Goal: Task Accomplishment & Management: Complete application form

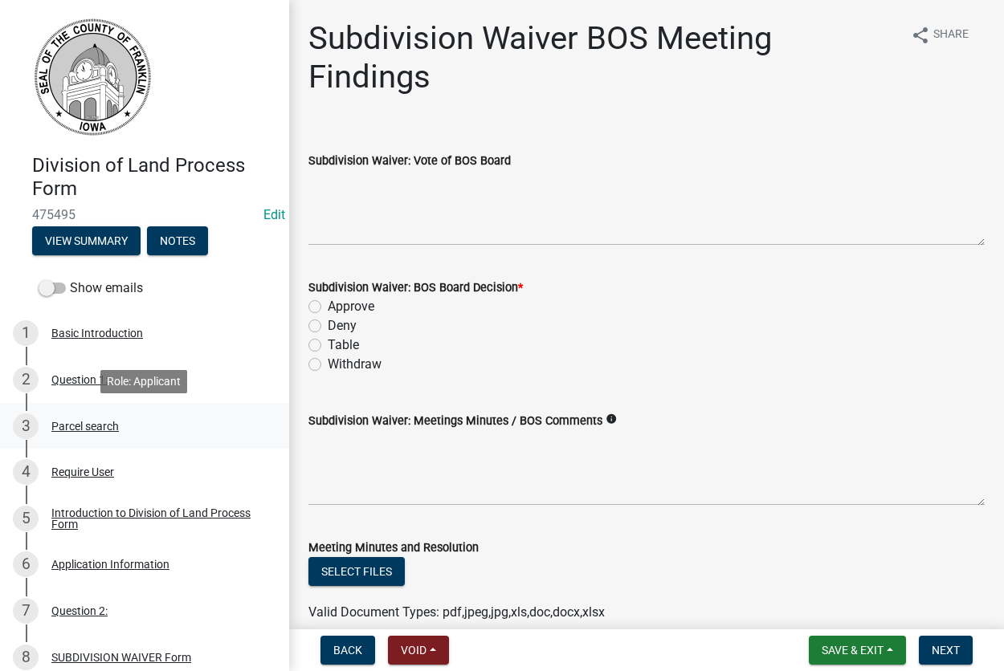
click at [77, 423] on div "Parcel search" at bounding box center [84, 426] width 67 height 11
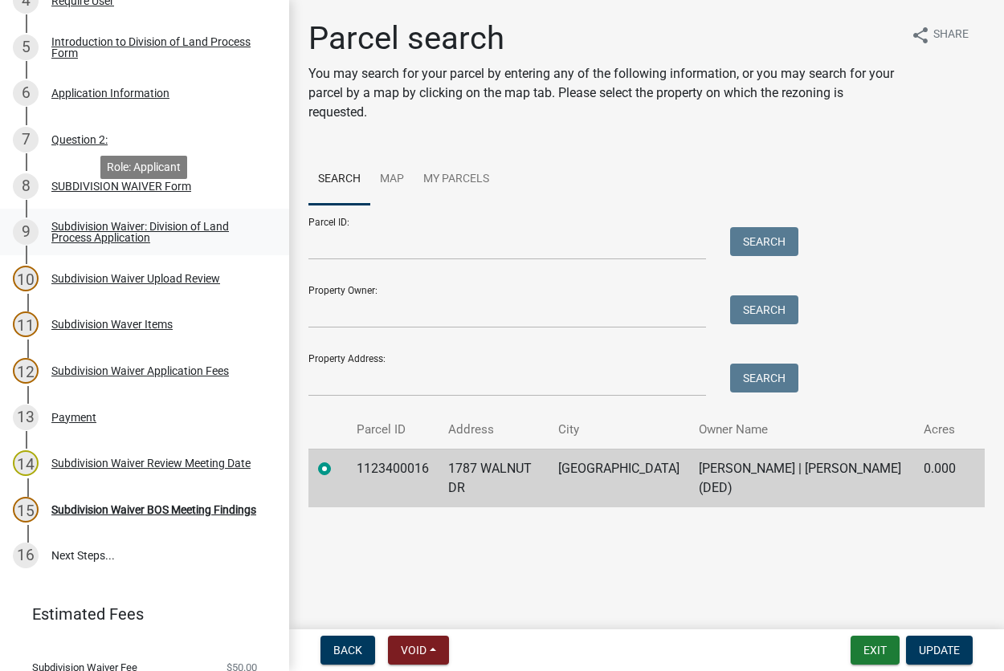
scroll to position [491, 0]
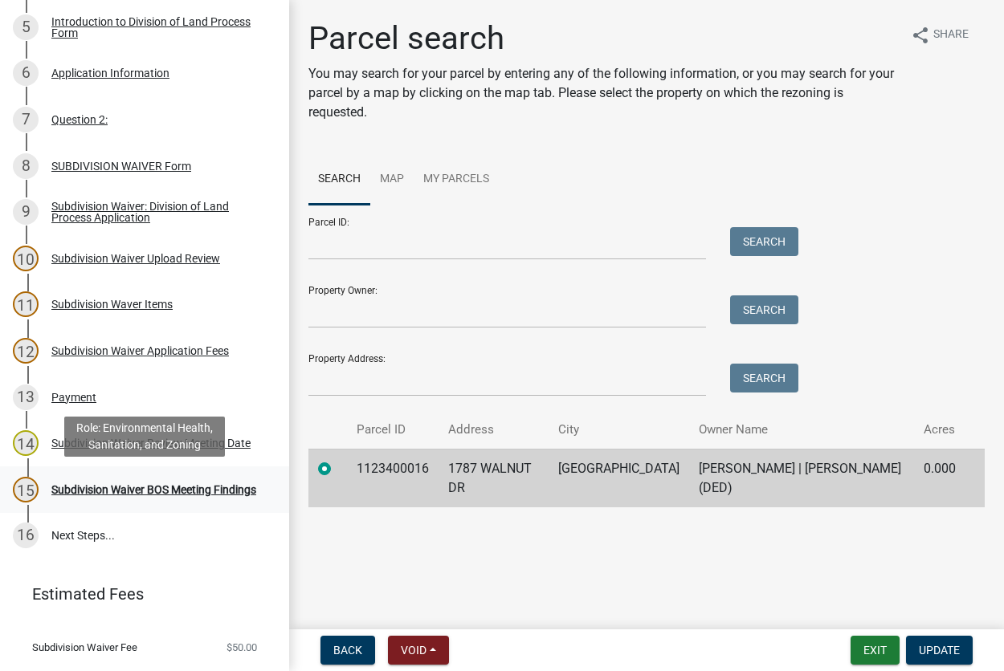
click at [80, 486] on div "Subdivision Waiver BOS Meeting Findings" at bounding box center [153, 489] width 205 height 11
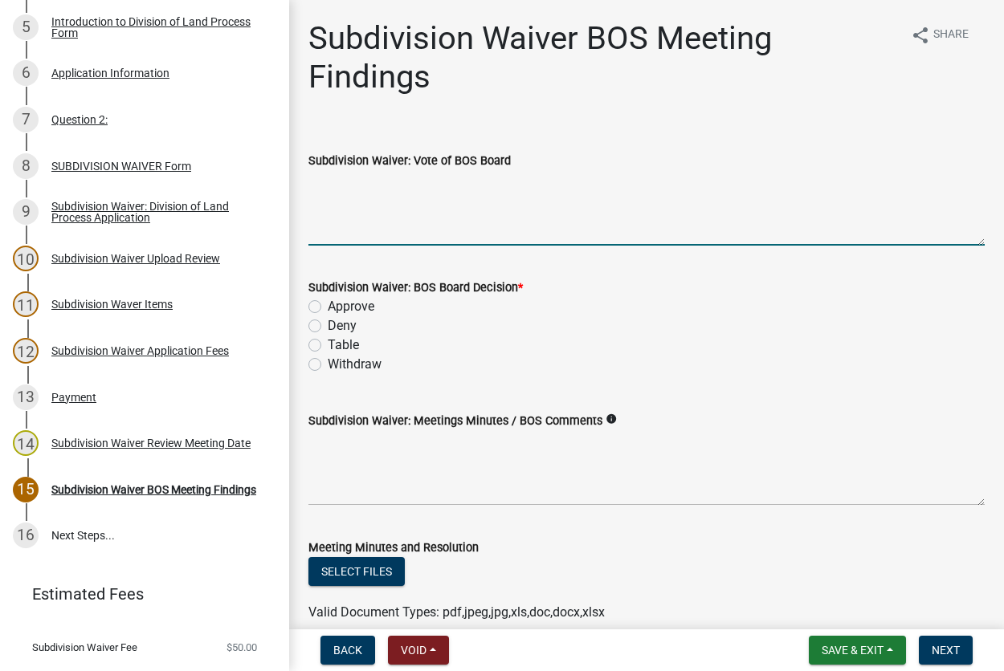
click at [344, 228] on textarea "Subdivision Waiver: Vote of BOS Board" at bounding box center [646, 207] width 676 height 75
type textarea "all ayes"
click at [328, 312] on label "Approve" at bounding box center [351, 306] width 47 height 19
click at [328, 307] on input "Approve" at bounding box center [333, 302] width 10 height 10
radio input "true"
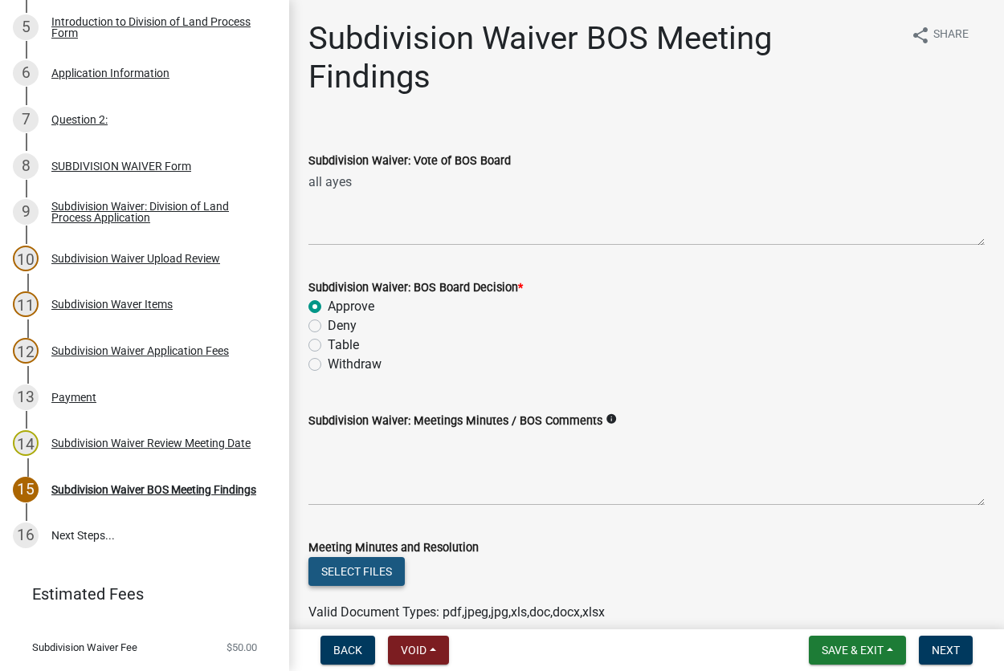
click at [372, 570] on button "Select files" at bounding box center [356, 571] width 96 height 29
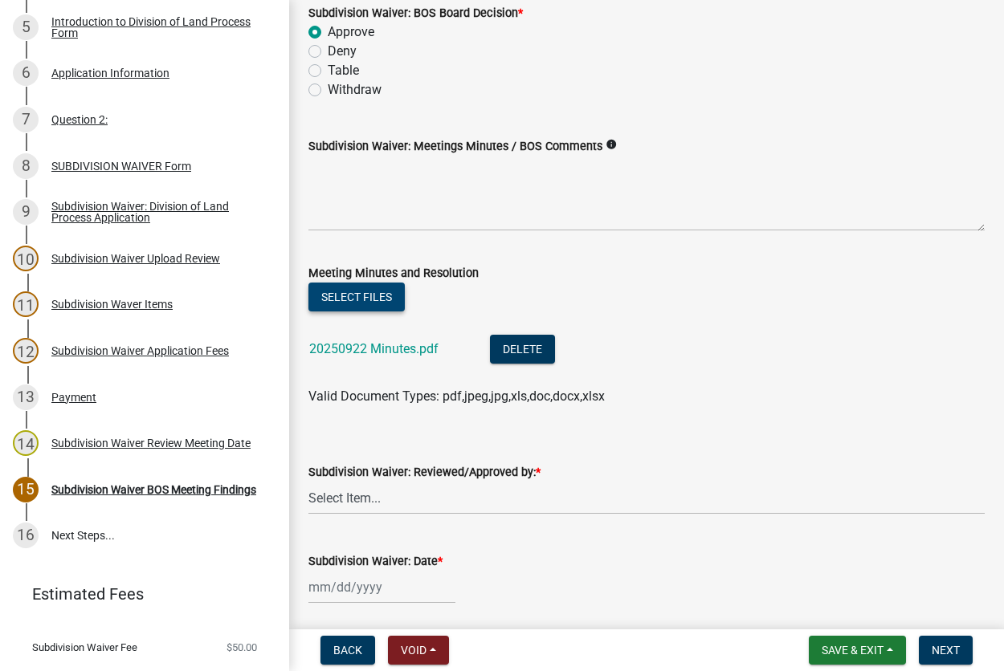
scroll to position [332, 0]
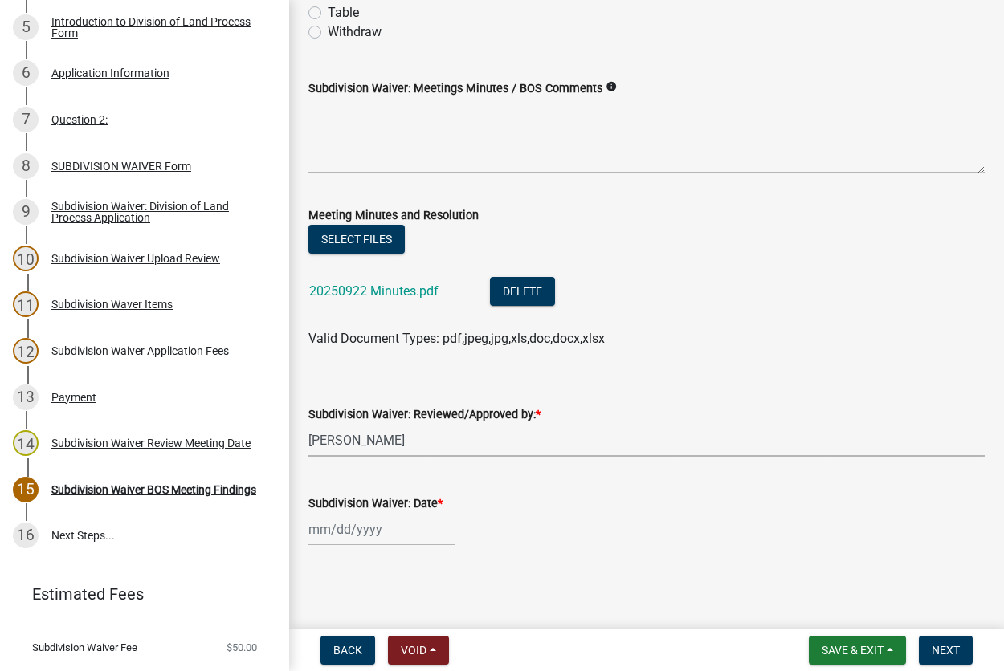
click option "[PERSON_NAME]" at bounding box center [0, 0] width 0 height 0
select select "d223b9f2-1ec7-4c53-82a9-76cd95b714db"
click at [373, 530] on input "Subdivision Waiver: Date *" at bounding box center [381, 529] width 147 height 33
select select "9"
select select "2025"
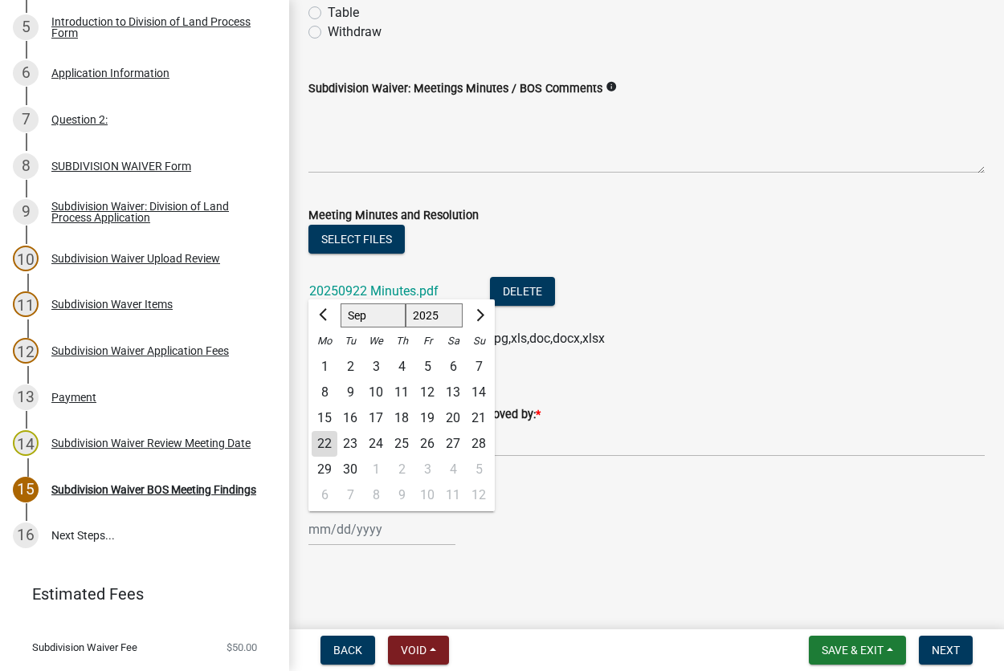
click at [340, 445] on div "23" at bounding box center [350, 444] width 26 height 26
type input "[DATE]"
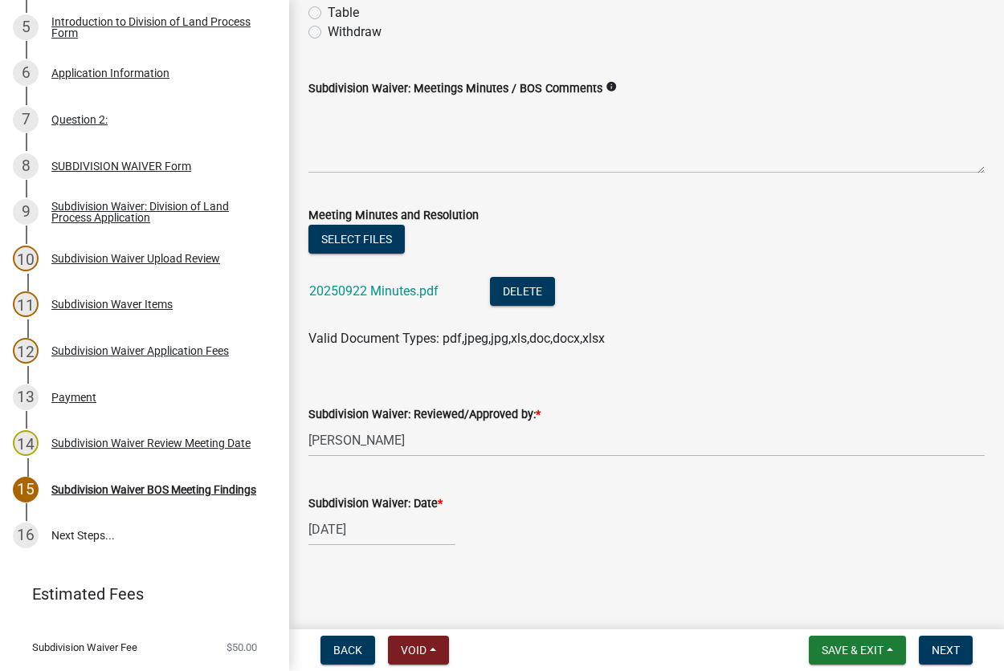
click at [375, 529] on input "[DATE]" at bounding box center [381, 529] width 147 height 33
select select "9"
select select "2025"
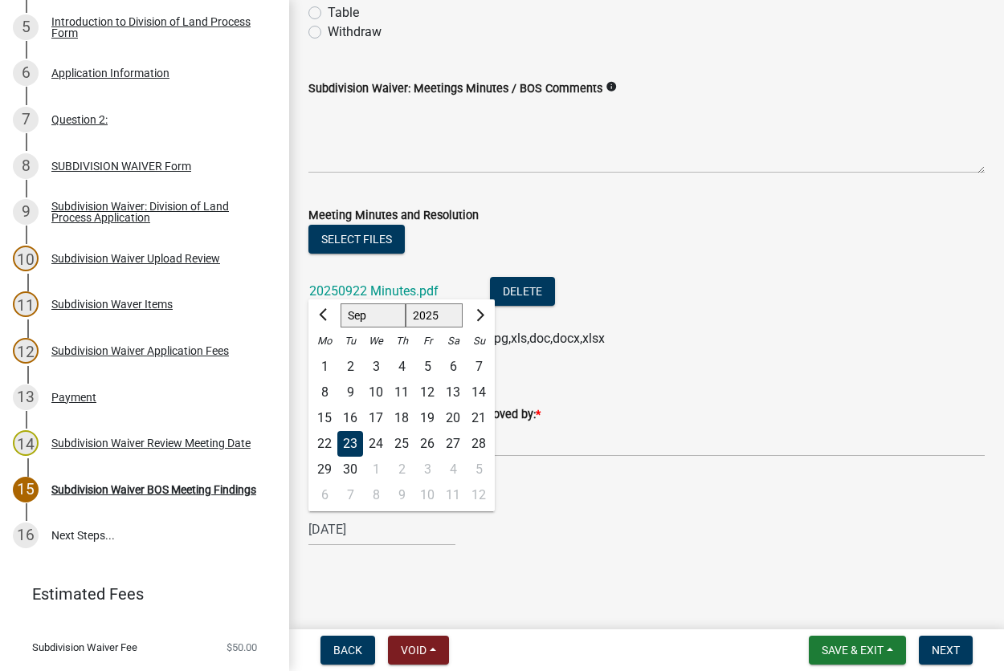
click at [325, 433] on div "22" at bounding box center [324, 444] width 26 height 26
type input "[DATE]"
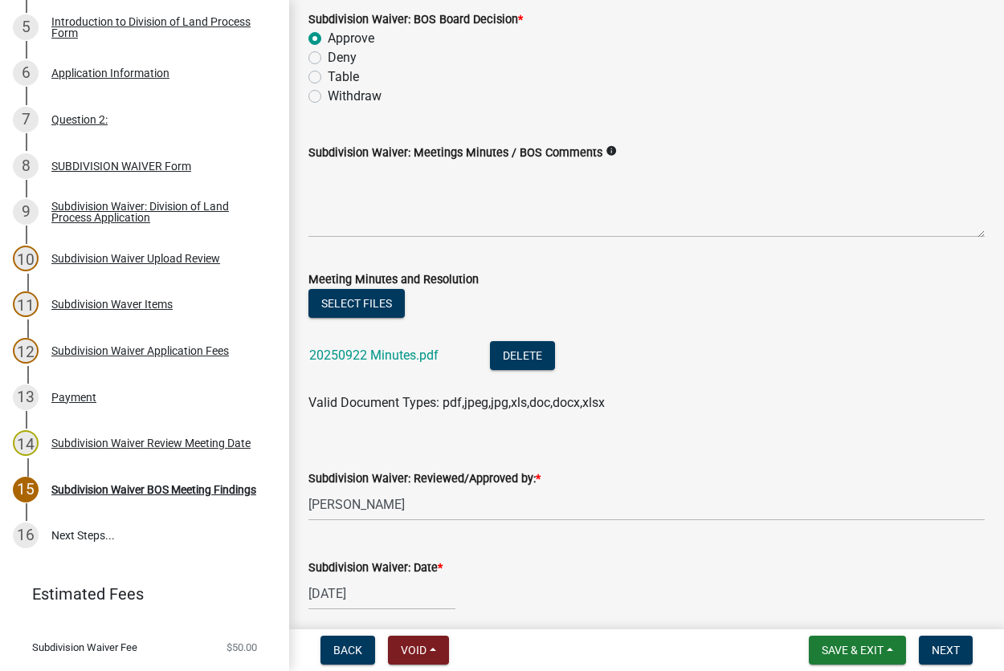
scroll to position [241, 0]
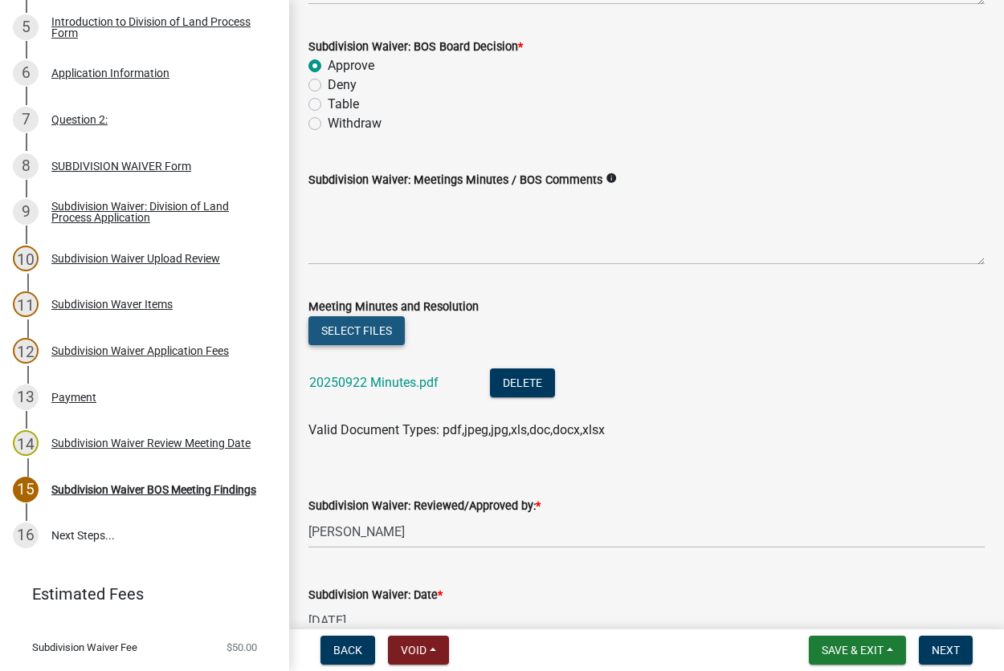
click at [360, 328] on button "Select files" at bounding box center [356, 330] width 96 height 29
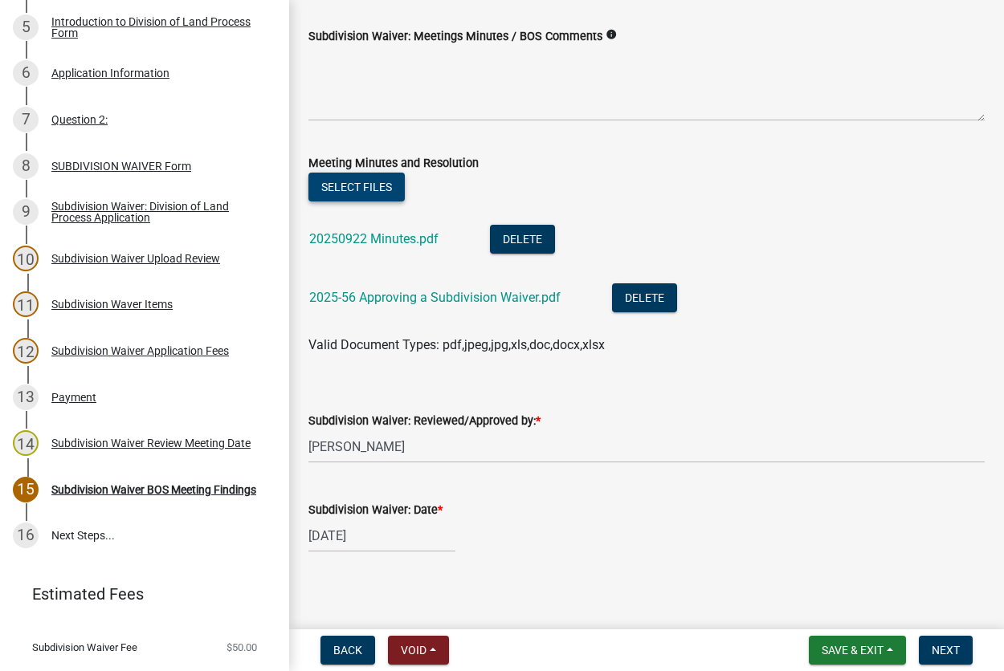
scroll to position [391, 0]
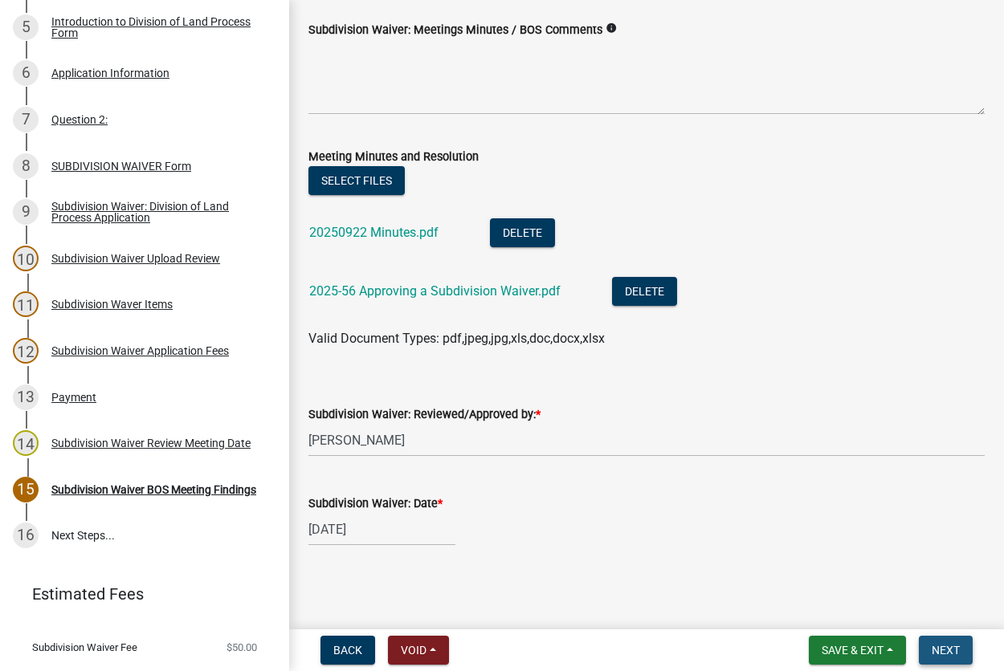
click at [954, 653] on span "Next" at bounding box center [945, 650] width 28 height 13
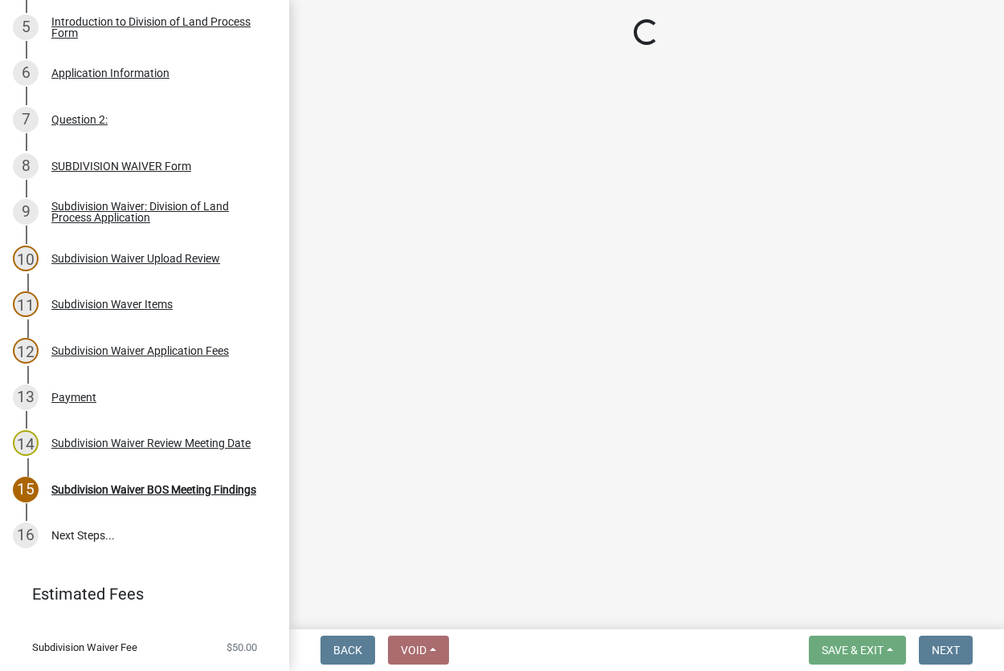
scroll to position [537, 0]
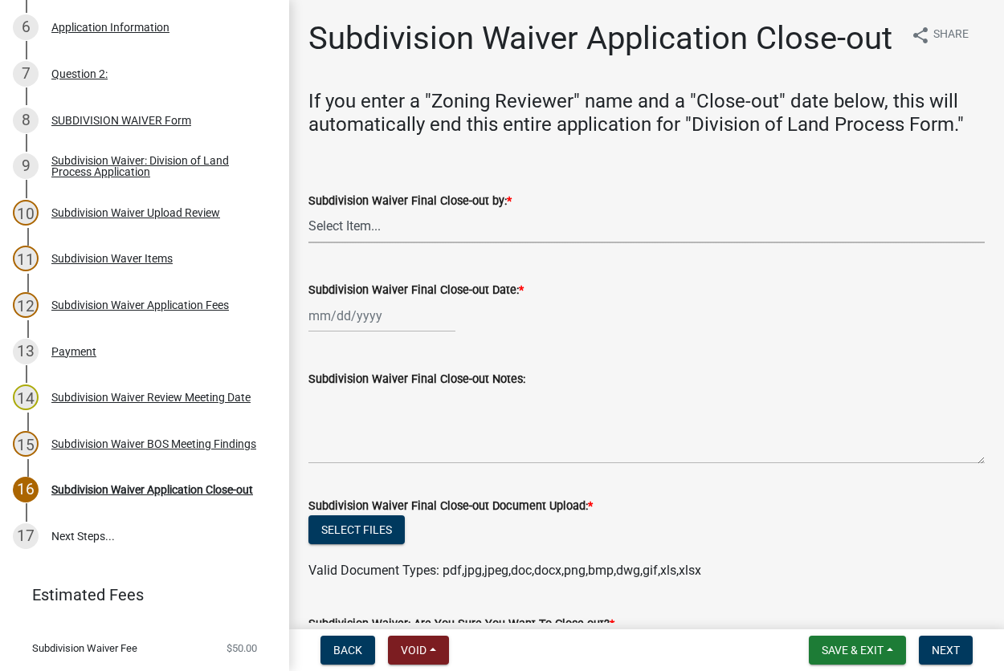
click at [308, 210] on select "Select Item... [PERSON_NAME]" at bounding box center [646, 226] width 676 height 33
click option "[PERSON_NAME]" at bounding box center [0, 0] width 0 height 0
select select "d223b9f2-1ec7-4c53-82a9-76cd95b714db"
click at [362, 315] on input "Subdivision Waiver Final Close-out Date: *" at bounding box center [381, 315] width 147 height 33
select select "9"
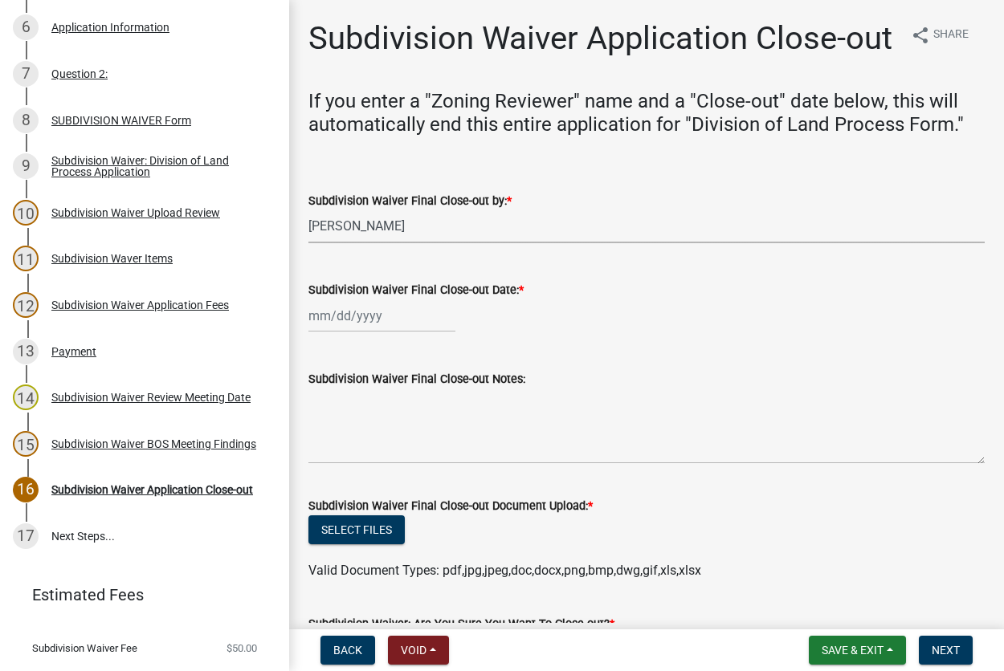
select select "2025"
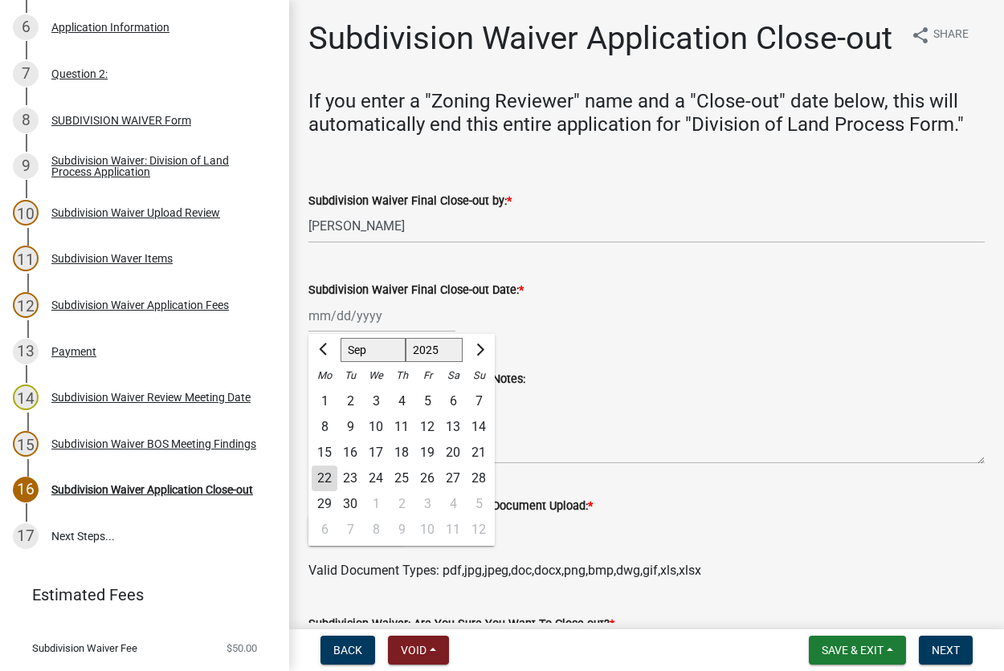
click at [327, 481] on div "22" at bounding box center [324, 479] width 26 height 26
type input "[DATE]"
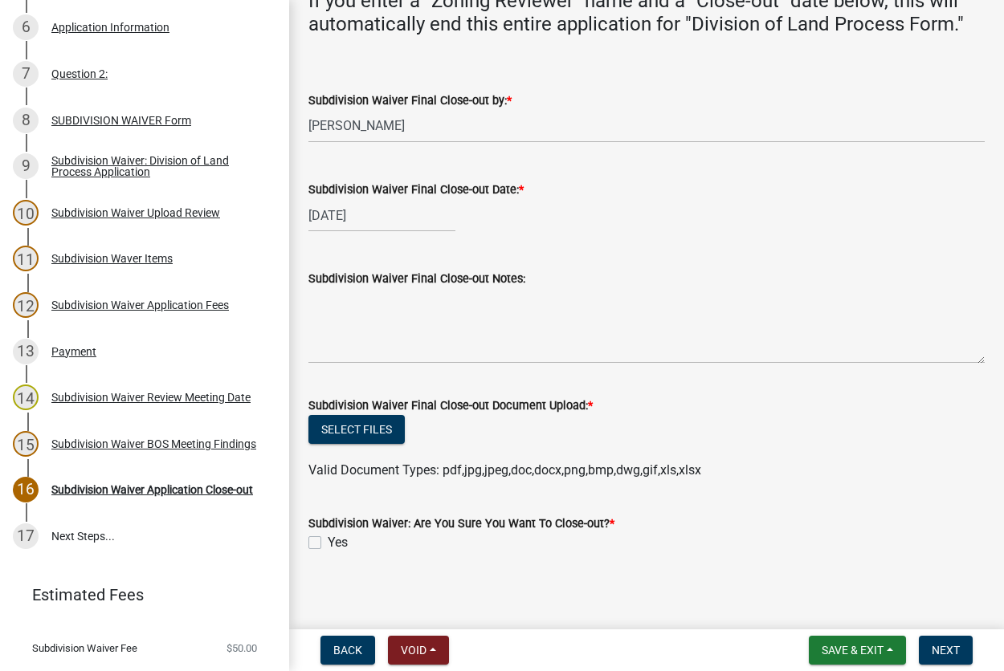
scroll to position [107, 0]
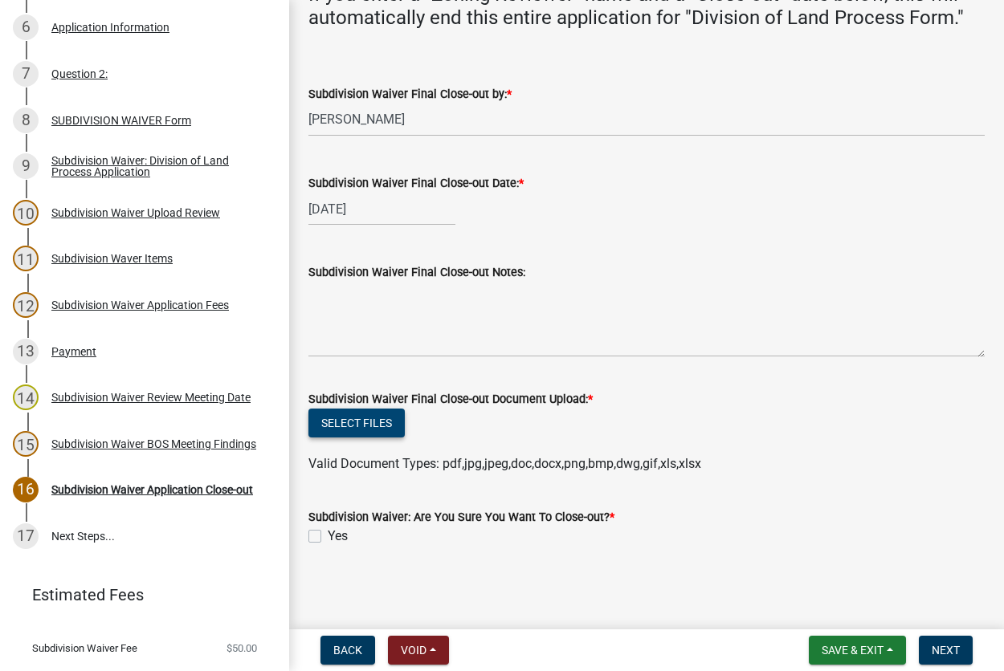
click at [358, 422] on button "Select files" at bounding box center [356, 423] width 96 height 29
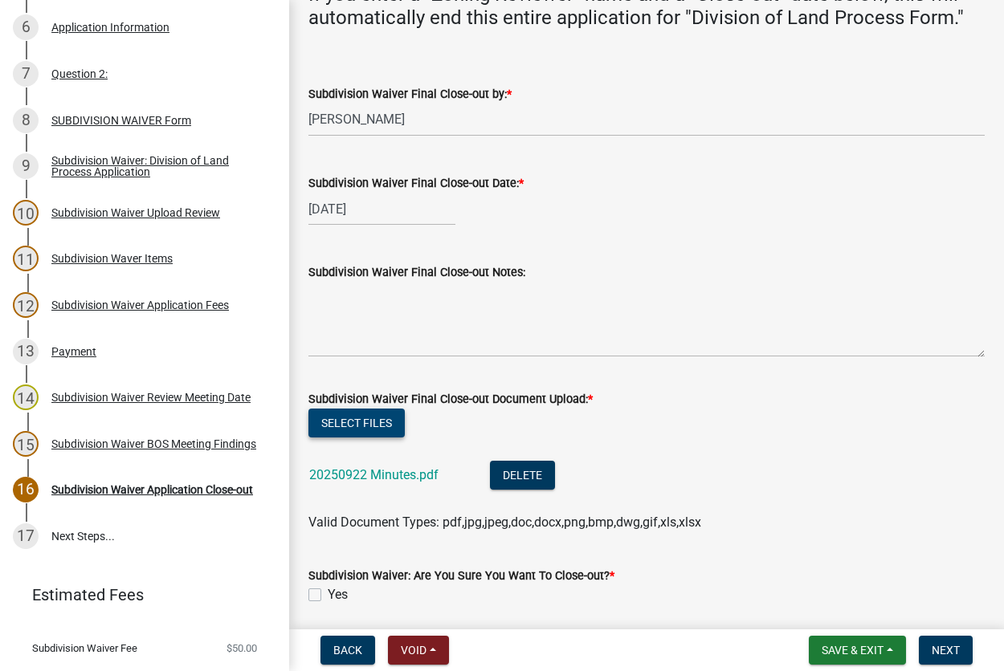
click at [356, 424] on button "Select files" at bounding box center [356, 423] width 96 height 29
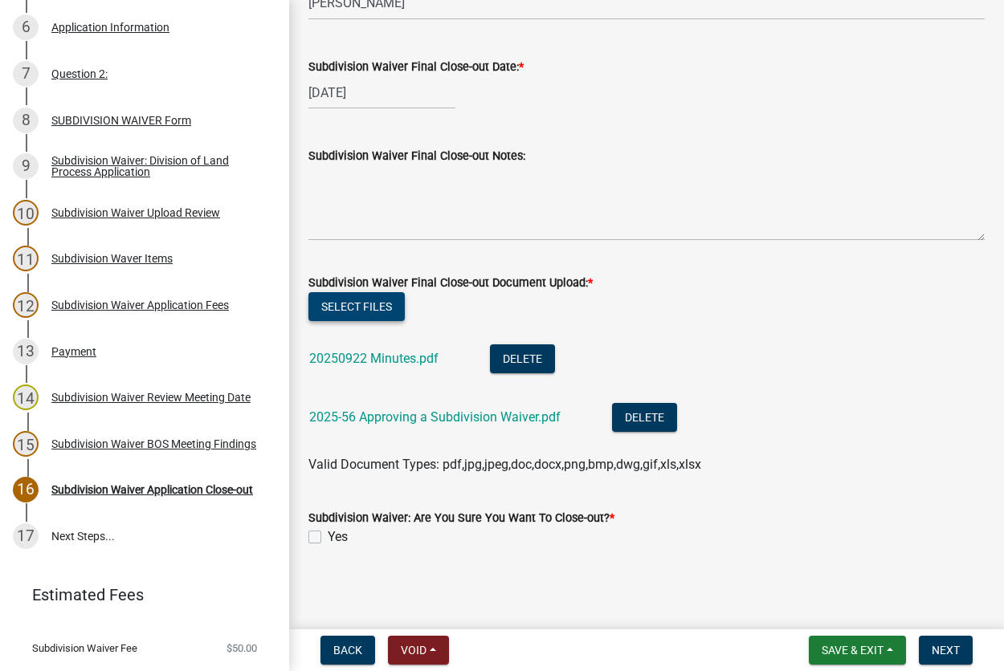
scroll to position [224, 0]
click at [328, 535] on label "Yes" at bounding box center [338, 536] width 20 height 19
click at [328, 535] on input "Yes" at bounding box center [333, 532] width 10 height 10
checkbox input "true"
drag, startPoint x: 932, startPoint y: 646, endPoint x: 920, endPoint y: 636, distance: 15.9
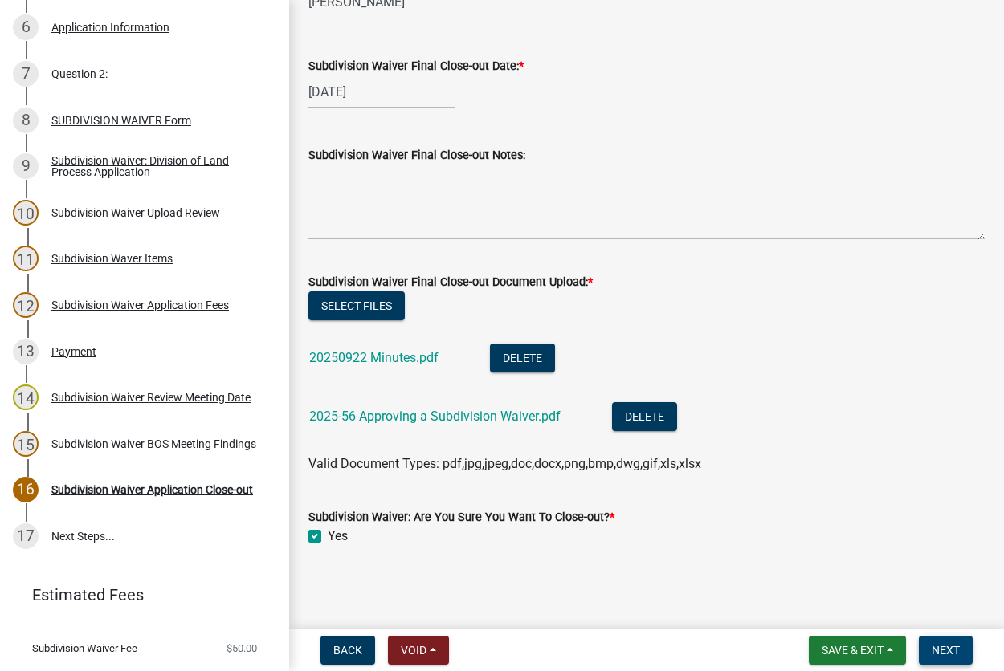
click at [928, 643] on button "Next" at bounding box center [945, 650] width 54 height 29
